Goal: Check status: Check status

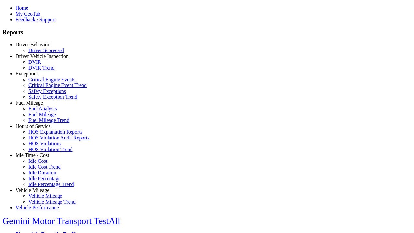
click at [37, 106] on link "Fuel Mileage" at bounding box center [30, 103] width 28 height 6
click at [42, 123] on link "Fuel Mileage Trend" at bounding box center [48, 121] width 41 height 6
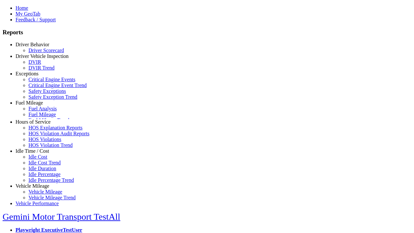
scroll to position [4, 0]
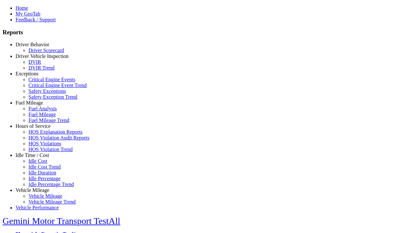
type input "*********"
